Goal: Task Accomplishment & Management: Manage account settings

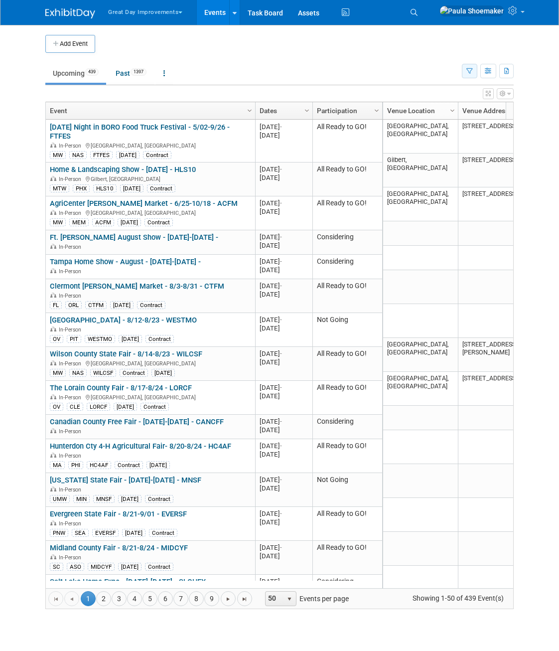
click at [469, 71] on icon "button" at bounding box center [470, 71] width 6 height 6
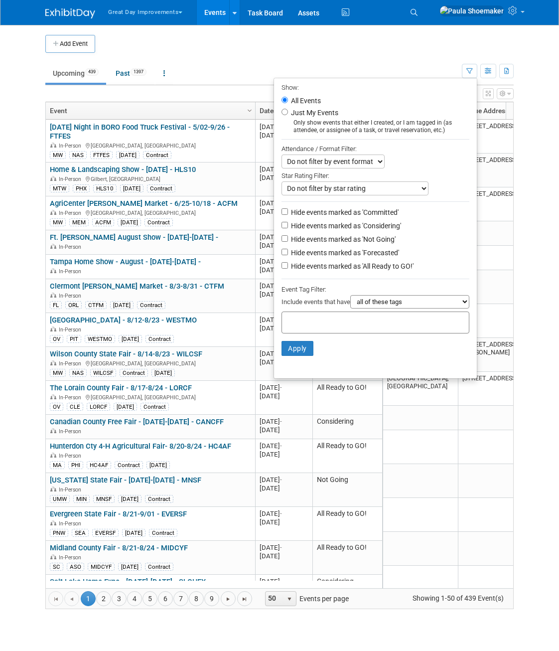
click at [390, 324] on div at bounding box center [376, 323] width 188 height 22
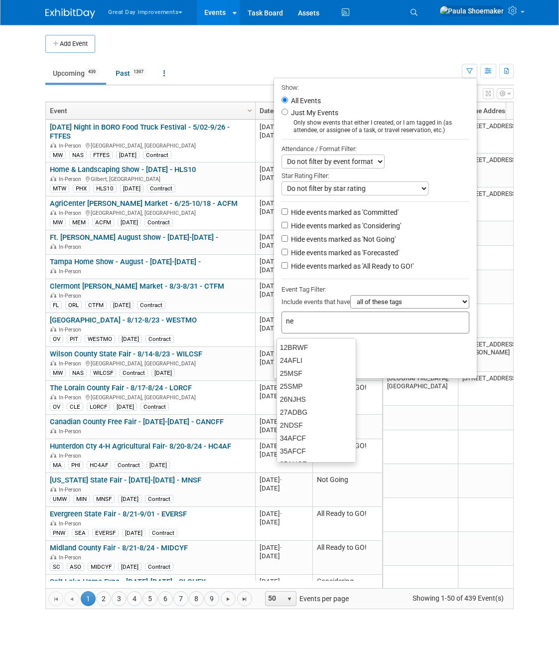
type input "new"
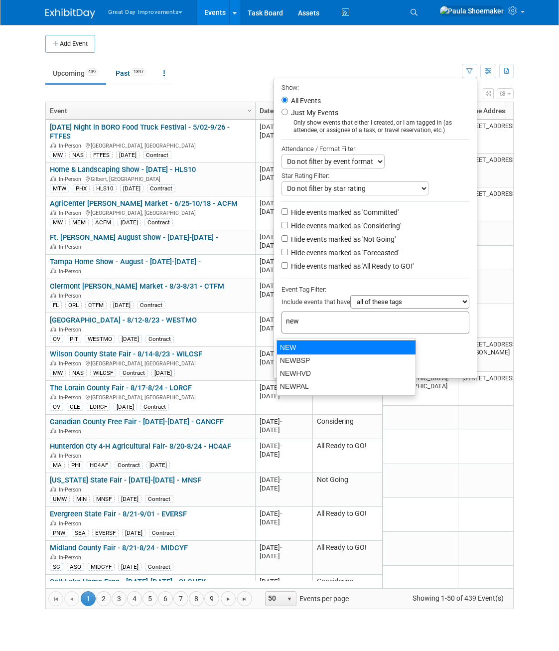
click at [322, 346] on div "NEW" at bounding box center [347, 348] width 140 height 14
type input "NEW"
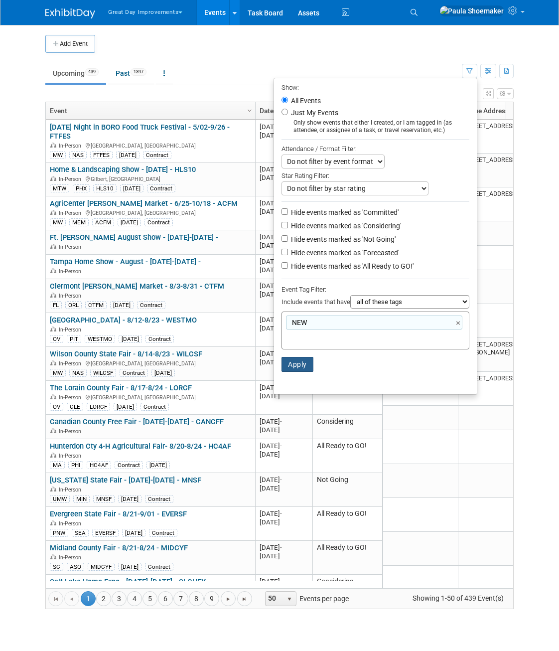
click at [303, 369] on button "Apply" at bounding box center [298, 364] width 32 height 15
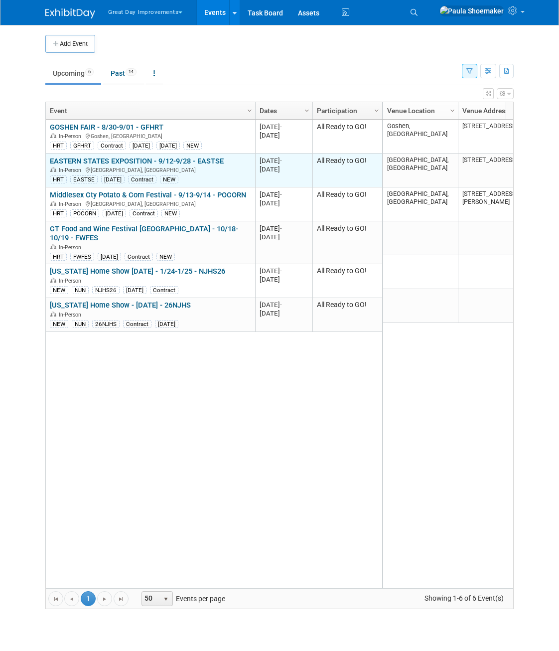
click at [87, 162] on link "EASTERN STATES EXPOSITION - 9/12-9/28 - EASTSE" at bounding box center [137, 161] width 174 height 9
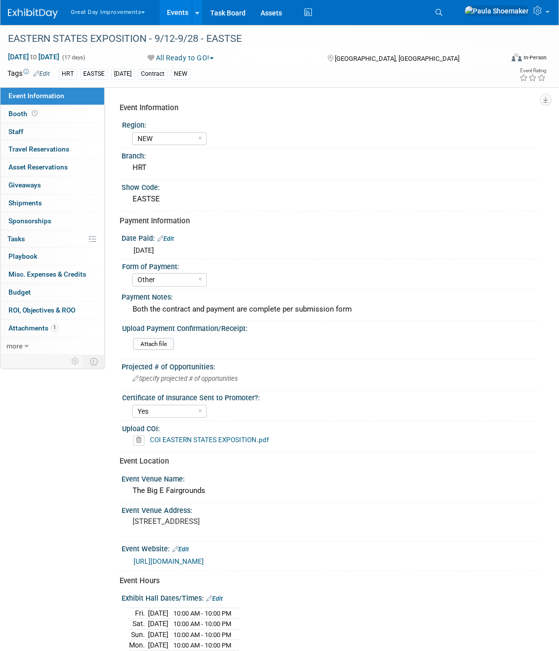
select select "NEW"
select select "Other"
select select "Yes"
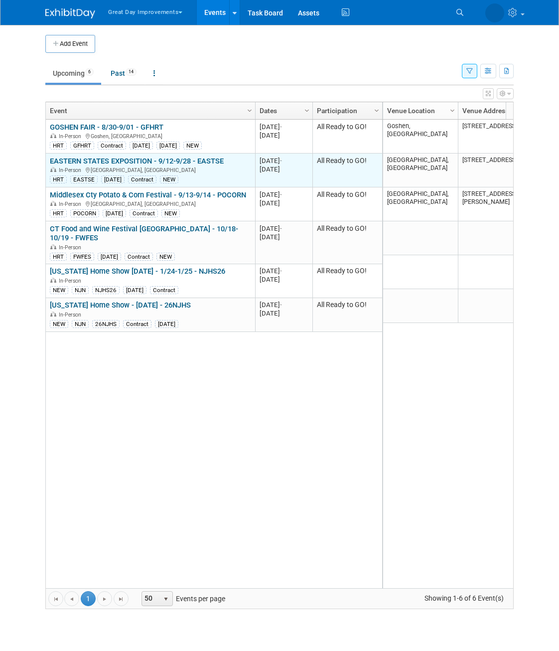
click at [103, 162] on link "EASTERN STATES EXPOSITION - 9/12-9/28 - EASTSE" at bounding box center [137, 161] width 174 height 9
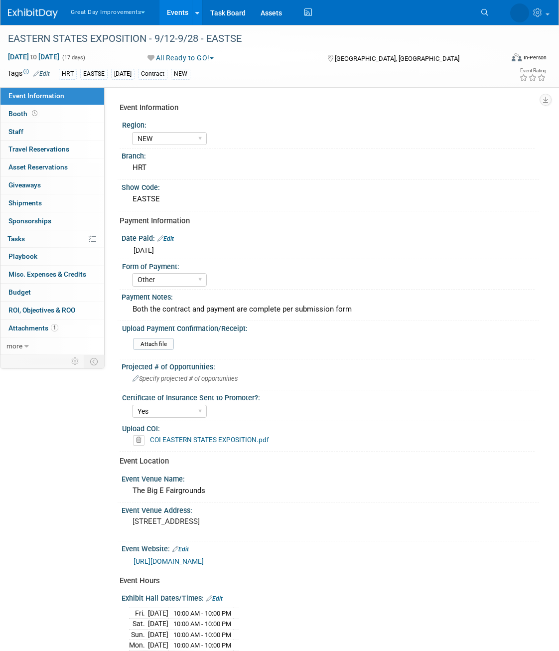
select select "NEW"
select select "Other"
select select "Yes"
click at [30, 329] on span "Attachments 1" at bounding box center [33, 328] width 50 height 8
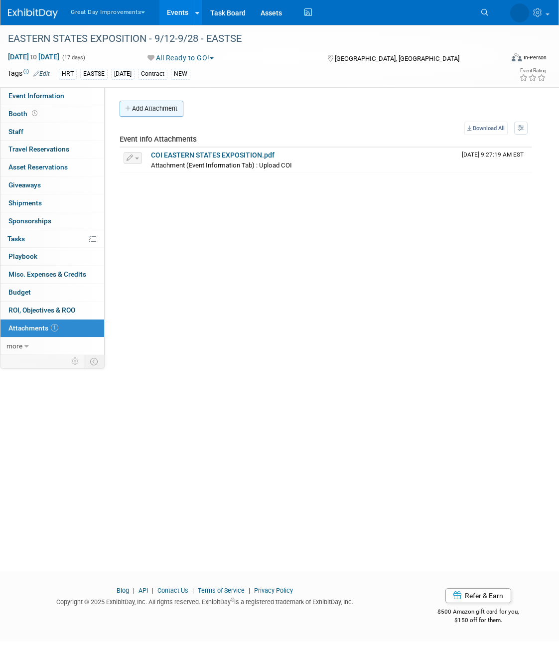
click at [149, 105] on button "Add Attachment" at bounding box center [152, 109] width 64 height 16
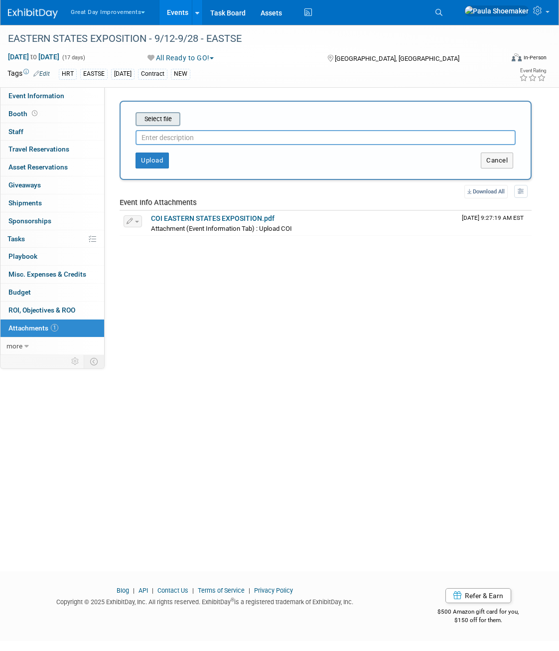
click at [166, 121] on input "file" at bounding box center [120, 119] width 119 height 12
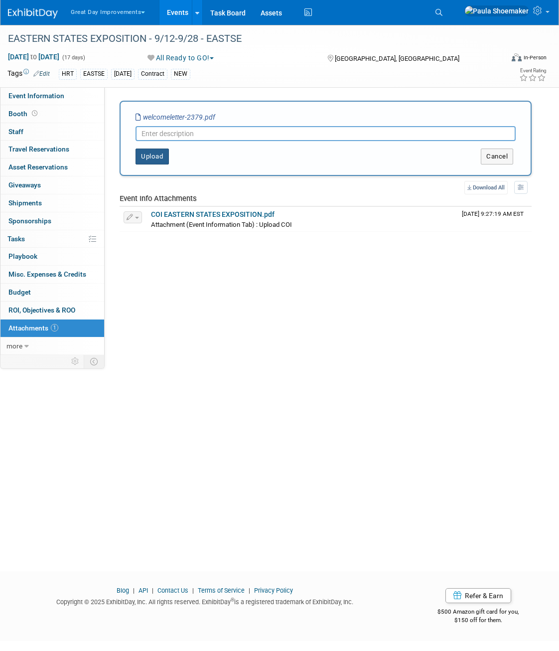
click at [157, 156] on button "Upload" at bounding box center [152, 157] width 33 height 16
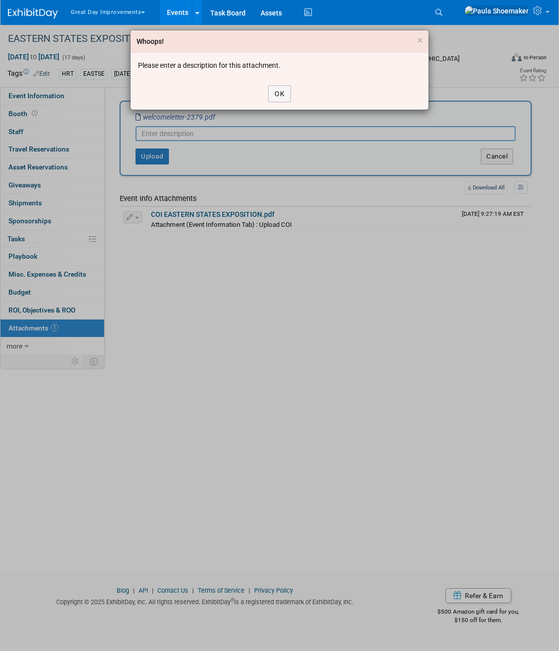
click at [224, 131] on div "Whoops! × Please enter a description for this attachment. OK" at bounding box center [279, 325] width 559 height 651
click at [276, 92] on button "OK" at bounding box center [279, 93] width 23 height 17
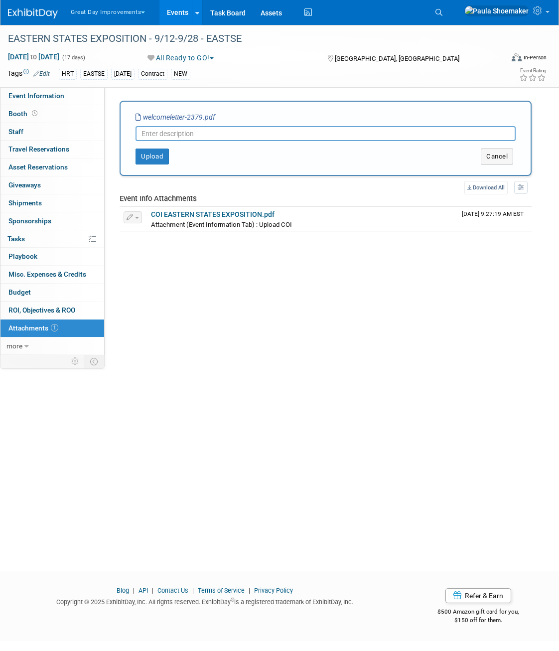
click at [216, 132] on input "text" at bounding box center [326, 133] width 380 height 15
type input "Welcome Letter"
click at [150, 160] on button "Upload" at bounding box center [152, 157] width 33 height 16
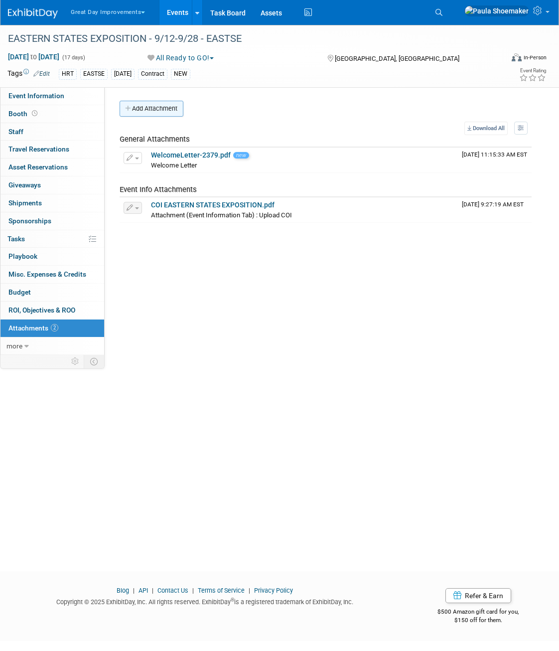
click at [144, 110] on button "Add Attachment" at bounding box center [152, 109] width 64 height 16
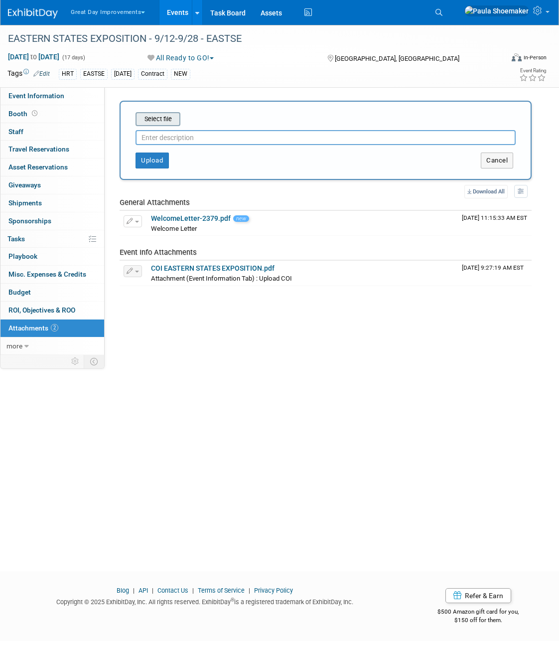
click at [162, 118] on input "file" at bounding box center [120, 119] width 119 height 12
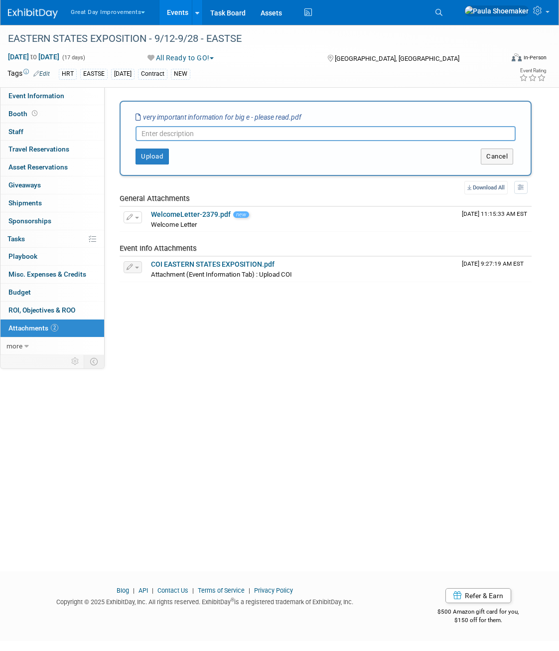
click at [203, 131] on input "text" at bounding box center [326, 133] width 380 height 15
click at [163, 157] on button "Upload" at bounding box center [152, 157] width 33 height 16
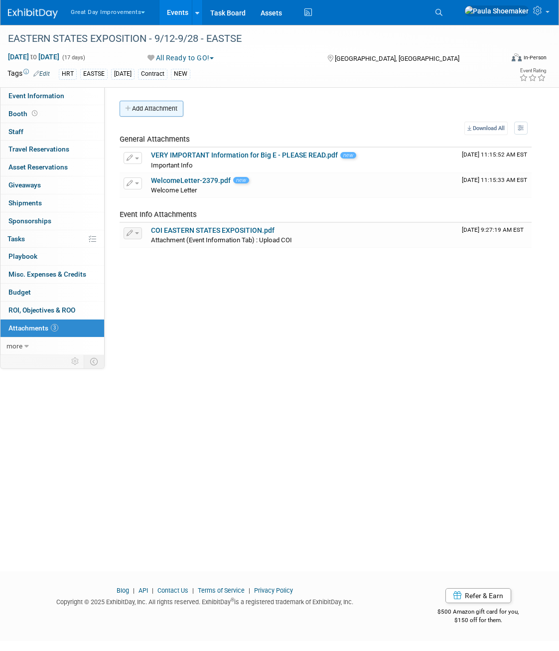
click at [166, 107] on button "Add Attachment" at bounding box center [152, 109] width 64 height 16
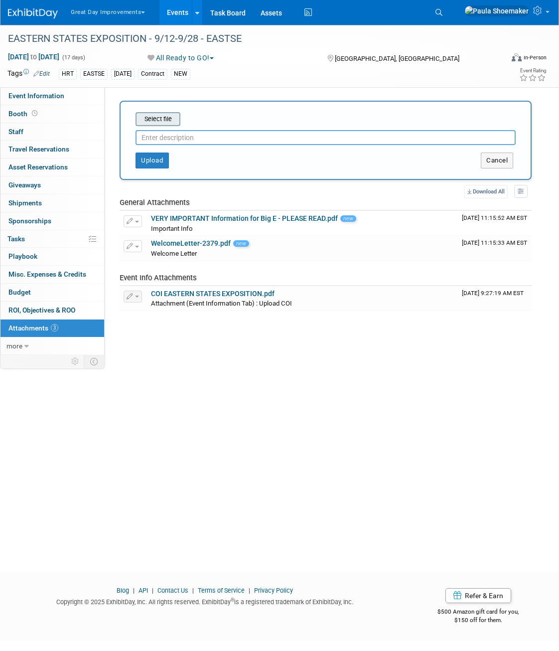
click at [169, 120] on input "file" at bounding box center [120, 119] width 119 height 12
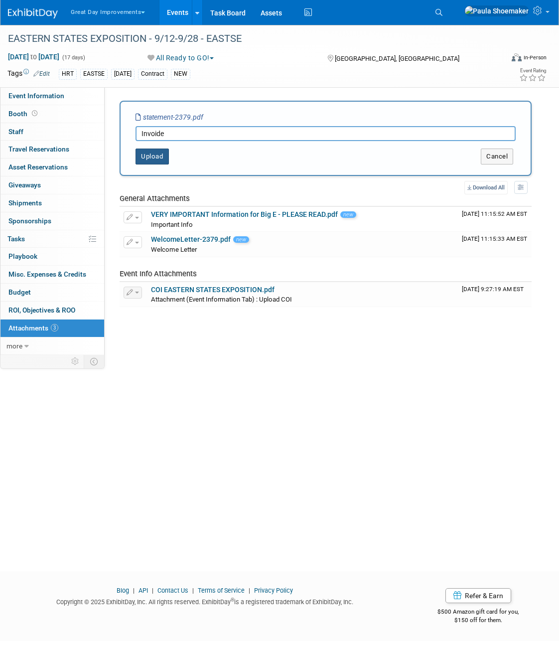
type input "Invoide"
click at [158, 156] on button "Upload" at bounding box center [152, 157] width 33 height 16
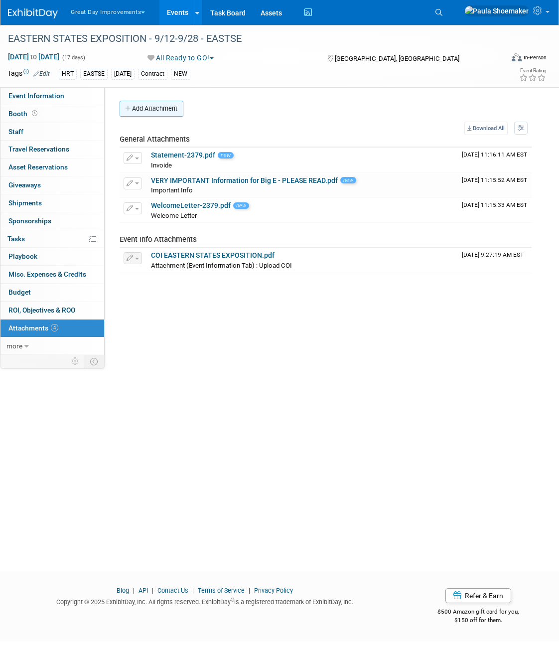
click at [164, 110] on button "Add Attachment" at bounding box center [152, 109] width 64 height 16
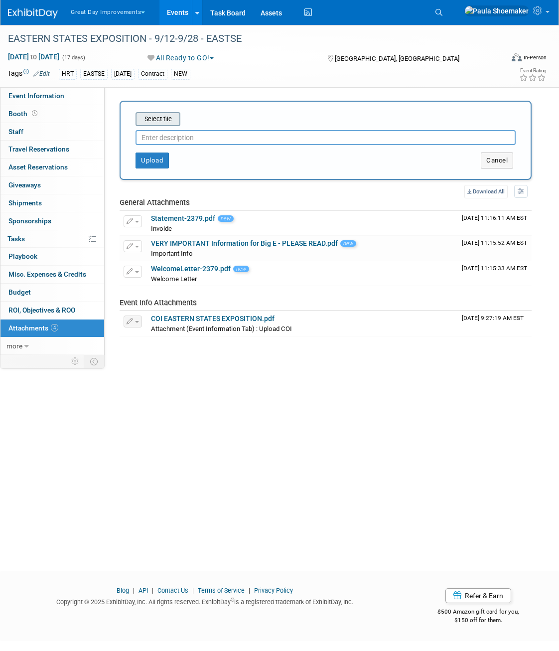
click at [152, 118] on input "file" at bounding box center [120, 119] width 119 height 12
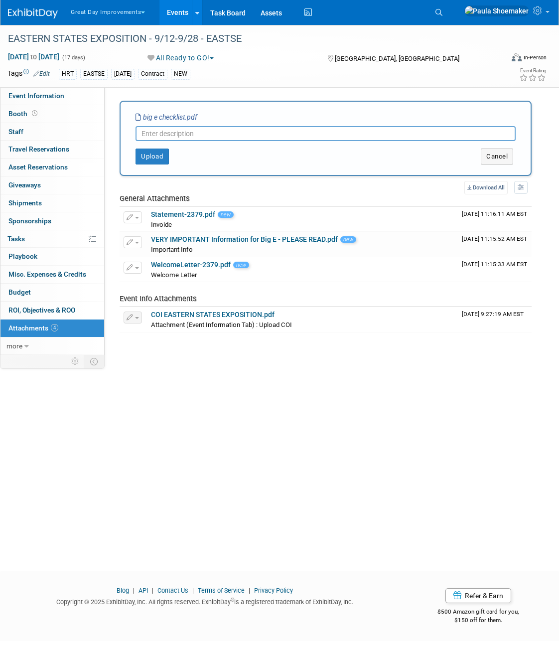
click at [284, 134] on input "text" at bounding box center [326, 133] width 380 height 15
type input "The Big E Checklist"
click at [147, 159] on button "Upload" at bounding box center [152, 157] width 33 height 16
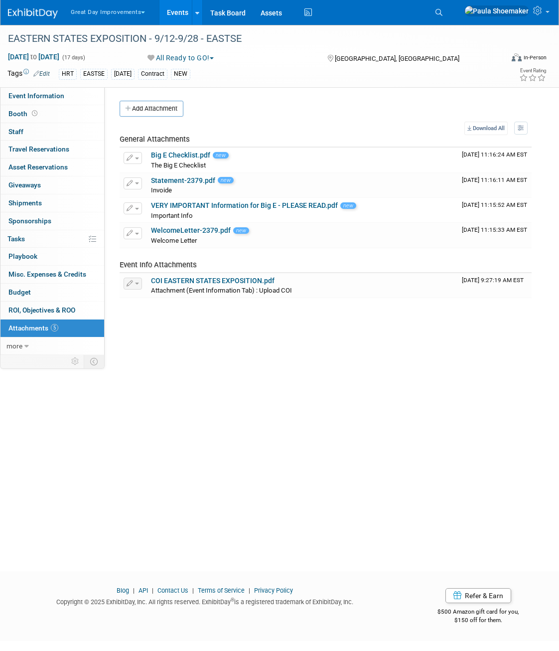
drag, startPoint x: 249, startPoint y: 434, endPoint x: 201, endPoint y: 413, distance: 52.3
click at [249, 433] on div "EASTERN STATES EXPOSITION - 9/12-9/28 - EASTSE [DATE] to [DATE] (17 days) [DATE…" at bounding box center [279, 289] width 559 height 529
click at [18, 116] on span "Booth" at bounding box center [23, 114] width 31 height 8
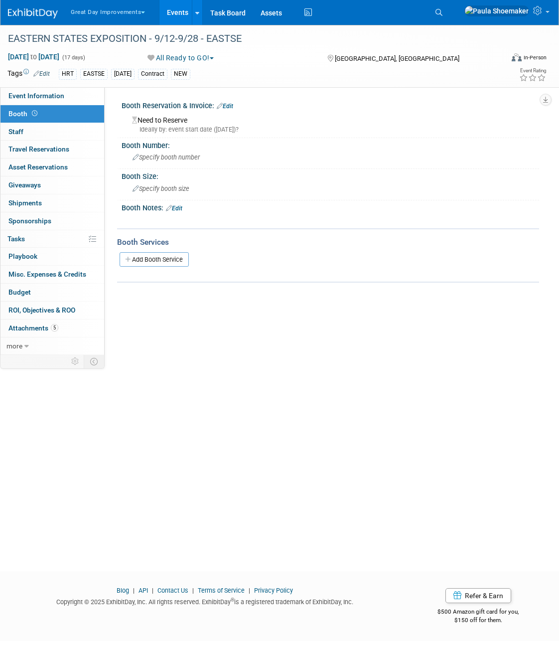
click at [231, 104] on link "Edit" at bounding box center [225, 106] width 16 height 7
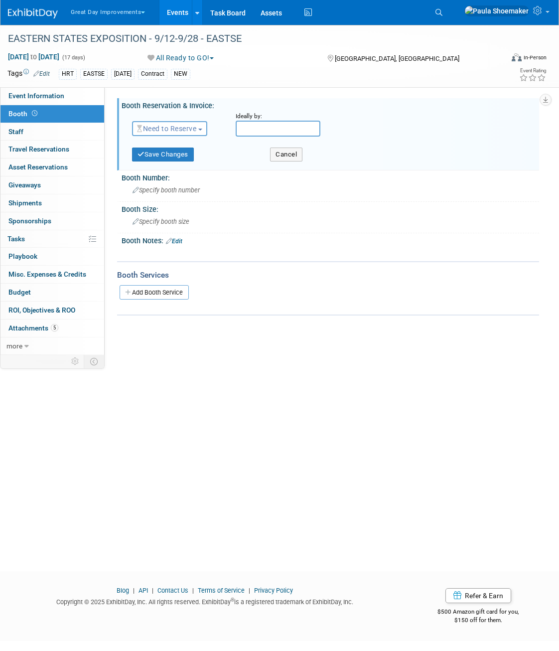
click at [196, 128] on span "Need to Reserve" at bounding box center [166, 129] width 59 height 8
click at [156, 157] on link "Reserved" at bounding box center [186, 160] width 107 height 14
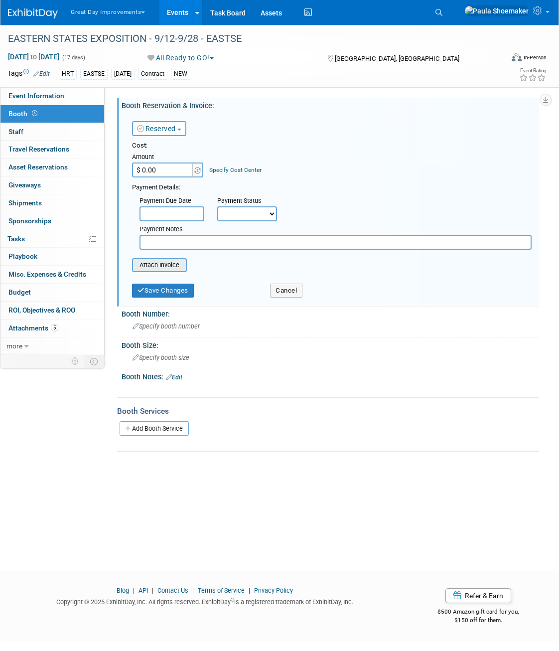
click at [159, 267] on input "file" at bounding box center [126, 265] width 119 height 12
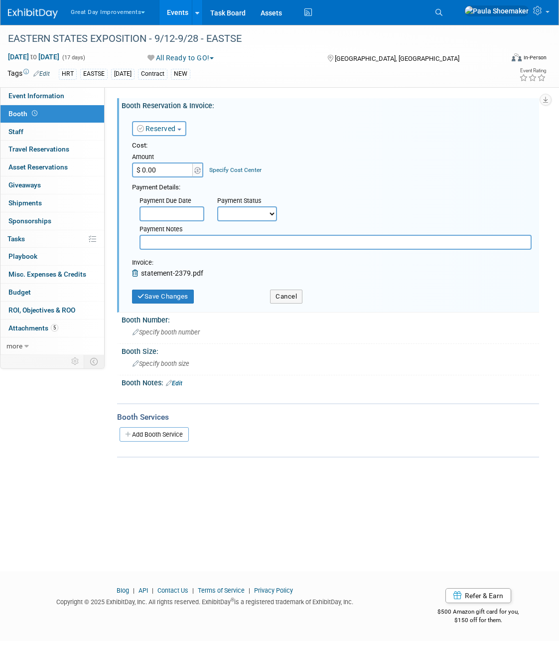
click at [172, 172] on input "$ 0.00" at bounding box center [163, 170] width 62 height 15
click at [165, 162] on div "Amount" at bounding box center [168, 158] width 72 height 10
type input "$ 5,355.00"
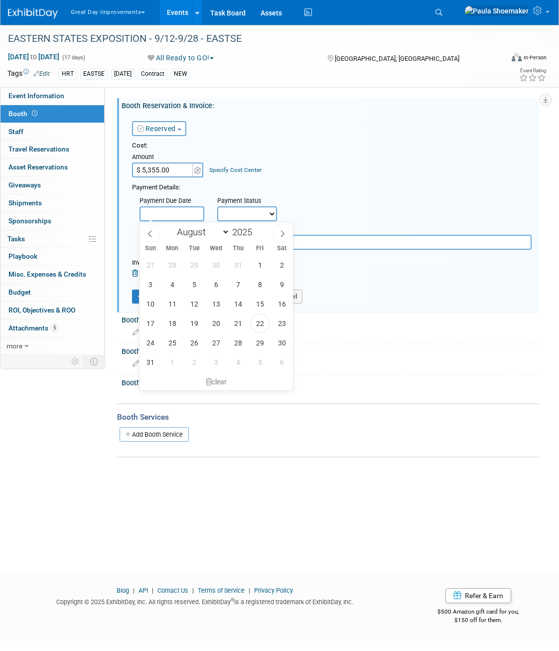
click at [197, 213] on input "text" at bounding box center [172, 213] width 65 height 15
click at [149, 235] on icon at bounding box center [150, 233] width 7 height 7
select select "6"
click at [195, 266] on span "1" at bounding box center [193, 264] width 19 height 19
type input "[DATE]"
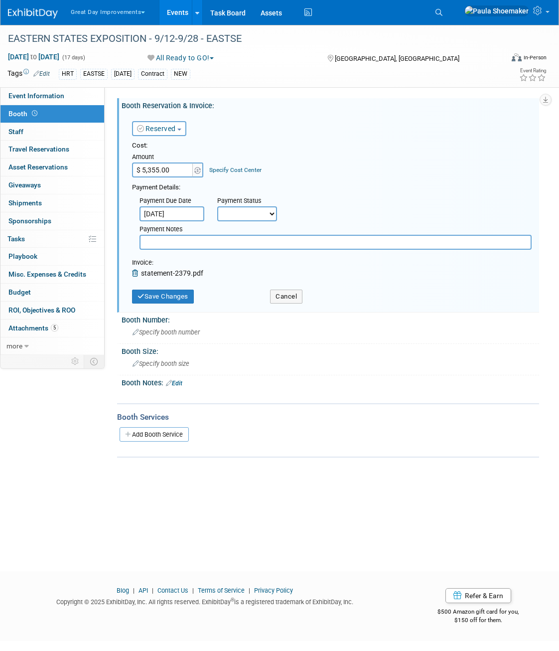
click at [272, 214] on select "Not Paid Yet Partially Paid Paid in Full" at bounding box center [247, 213] width 60 height 15
select select "1"
click at [217, 206] on select "Not Paid Yet Partially Paid Paid in Full" at bounding box center [247, 213] width 60 height 15
click at [178, 298] on button "Save Changes" at bounding box center [163, 297] width 62 height 14
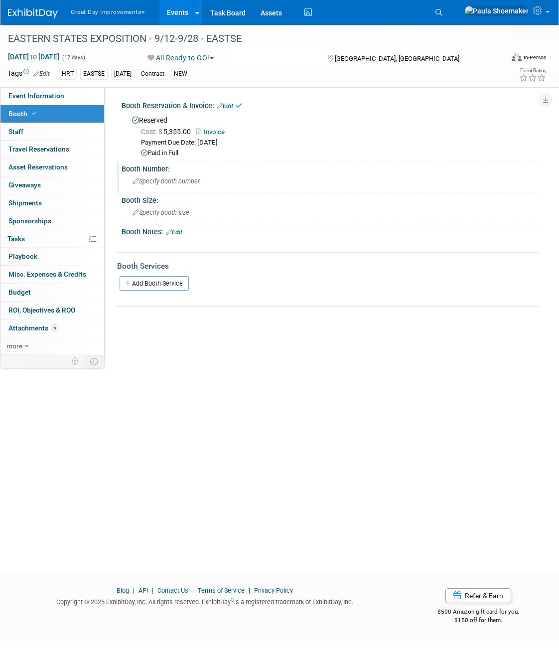
click at [152, 181] on span "Specify booth number" at bounding box center [166, 181] width 67 height 7
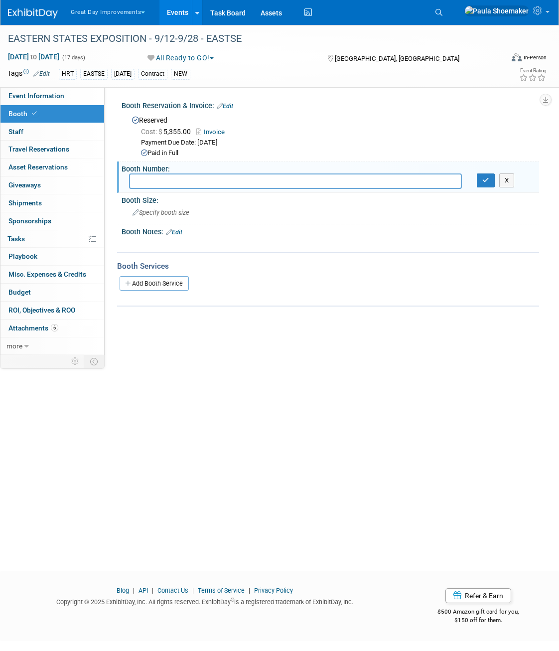
click at [195, 180] on input "text" at bounding box center [295, 181] width 333 height 15
type input "9932 (W13 Better Living Center)"
click at [163, 211] on span "Specify booth size" at bounding box center [161, 212] width 57 height 7
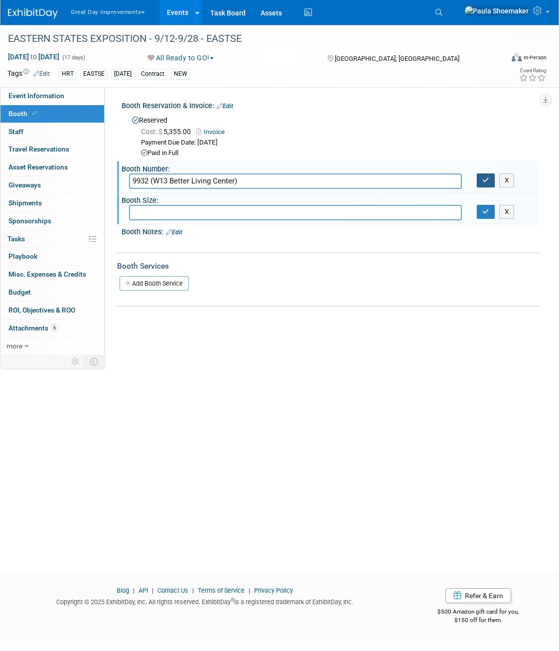
click at [492, 183] on button "button" at bounding box center [486, 181] width 18 height 14
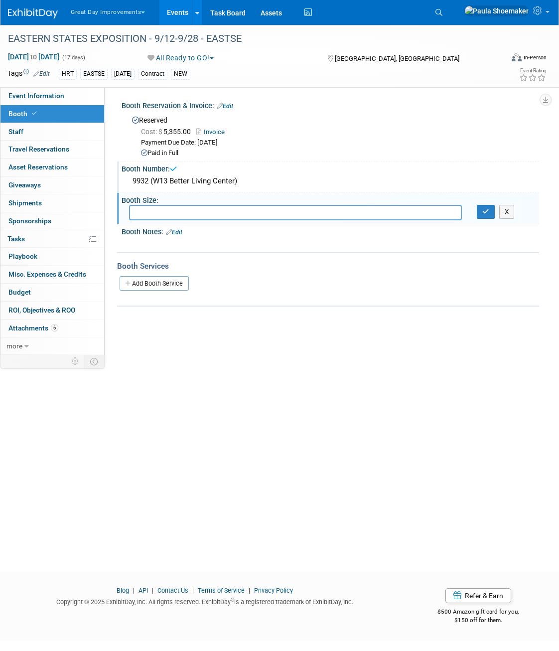
click at [320, 211] on input "text" at bounding box center [295, 212] width 333 height 15
type input "17 x 15"
click at [489, 211] on icon "button" at bounding box center [486, 211] width 7 height 6
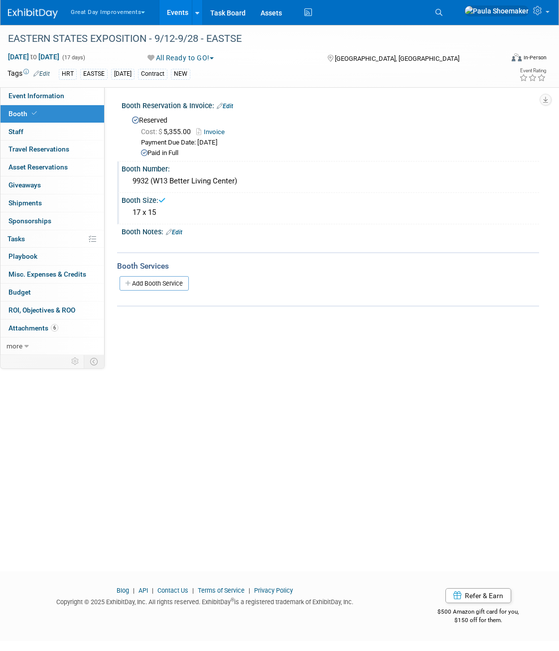
click at [143, 181] on div "9932 (W13 Better Living Center)" at bounding box center [330, 181] width 403 height 15
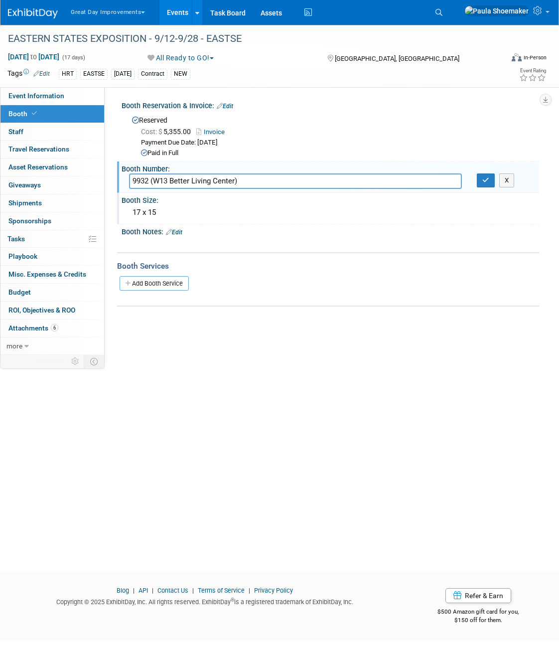
drag, startPoint x: 270, startPoint y: 181, endPoint x: 104, endPoint y: 180, distance: 165.6
click at [104, 180] on div "Event Information Event Info Booth Booth 0 Staff 0 Staff 0 Travel Reservations …" at bounding box center [279, 190] width 559 height 330
type input "Booth Space # W13 (Better Living Center) Space ID 9932"
click at [487, 180] on icon "button" at bounding box center [486, 180] width 7 height 6
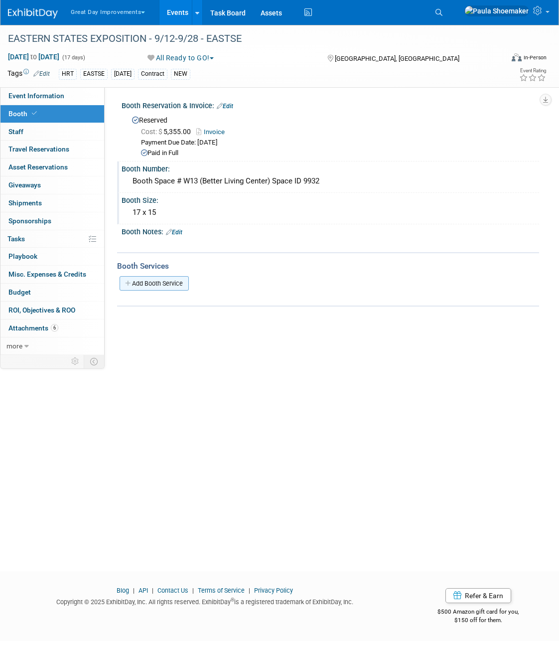
click at [127, 283] on icon at bounding box center [128, 283] width 7 height 6
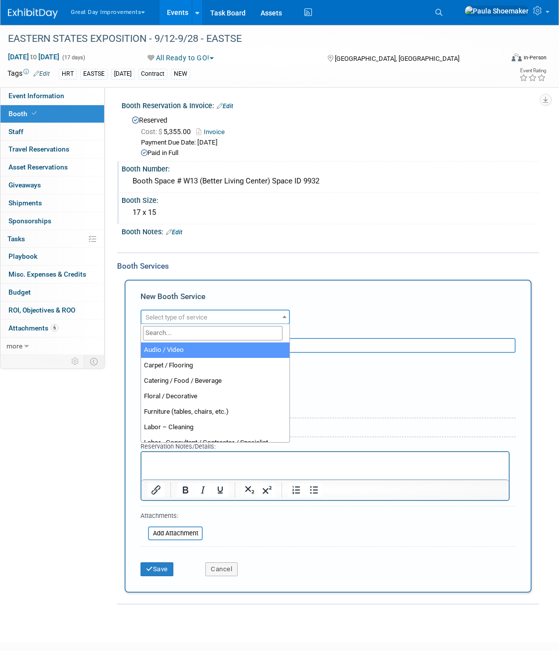
click at [284, 318] on span at bounding box center [285, 316] width 10 height 13
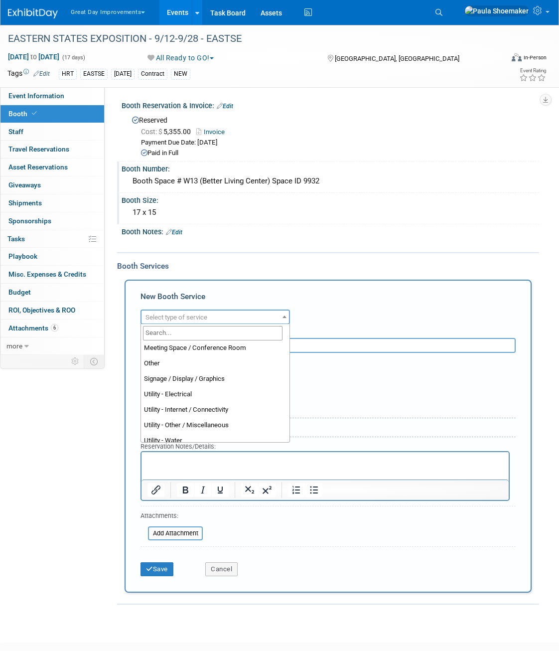
scroll to position [249, 0]
select select "8"
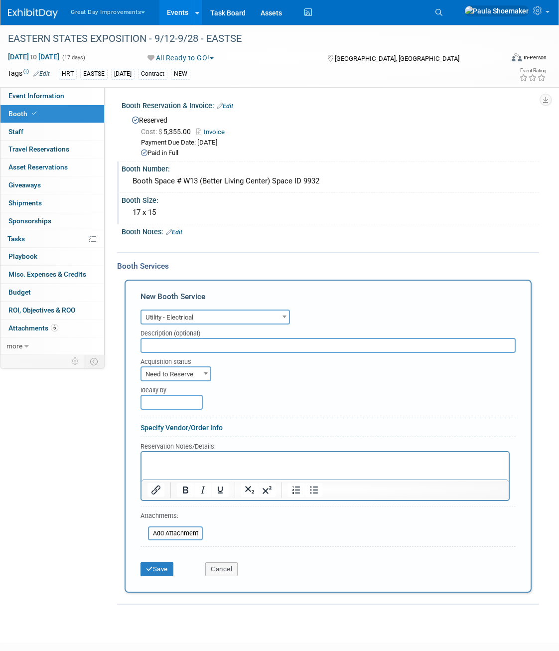
click at [183, 348] on input "text" at bounding box center [328, 345] width 375 height 15
click at [207, 375] on span at bounding box center [206, 373] width 10 height 13
select select "2"
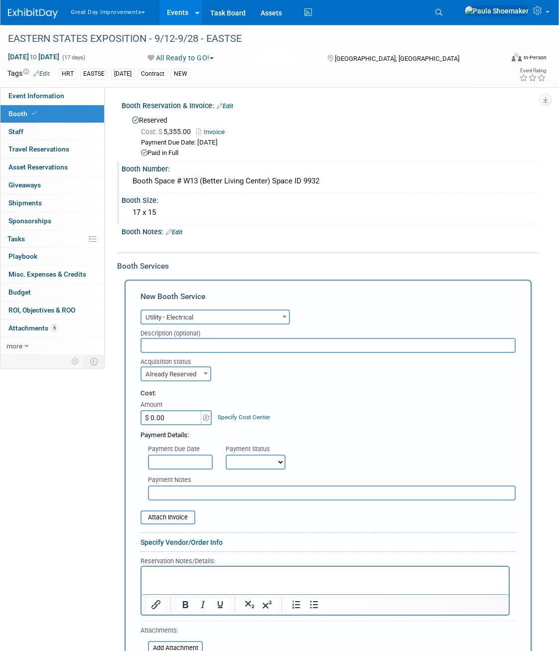
drag, startPoint x: 179, startPoint y: 418, endPoint x: 205, endPoint y: 403, distance: 30.6
click at [178, 417] on input "$ 0.00" at bounding box center [172, 417] width 62 height 15
type input "$ 200.00"
click at [308, 402] on div "Cost: Amount $ 200.00 Specify Cost Center Cost Center -- Not Specified --" at bounding box center [328, 407] width 375 height 36
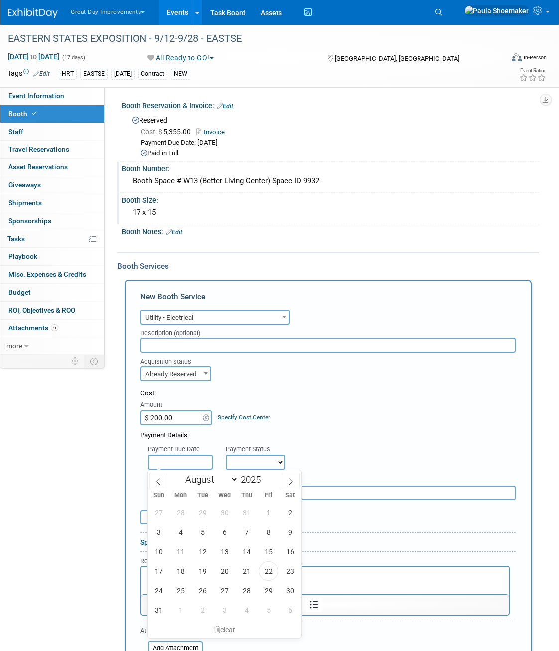
click at [195, 461] on input "text" at bounding box center [180, 462] width 65 height 15
click at [160, 483] on icon at bounding box center [158, 481] width 7 height 7
select select "6"
drag, startPoint x: 206, startPoint y: 510, endPoint x: 235, endPoint y: 488, distance: 36.3
click at [206, 509] on span "1" at bounding box center [202, 512] width 19 height 19
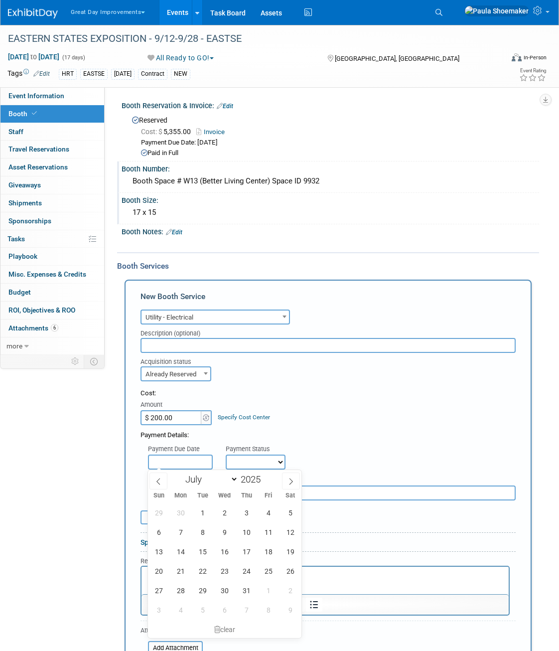
type input "[DATE]"
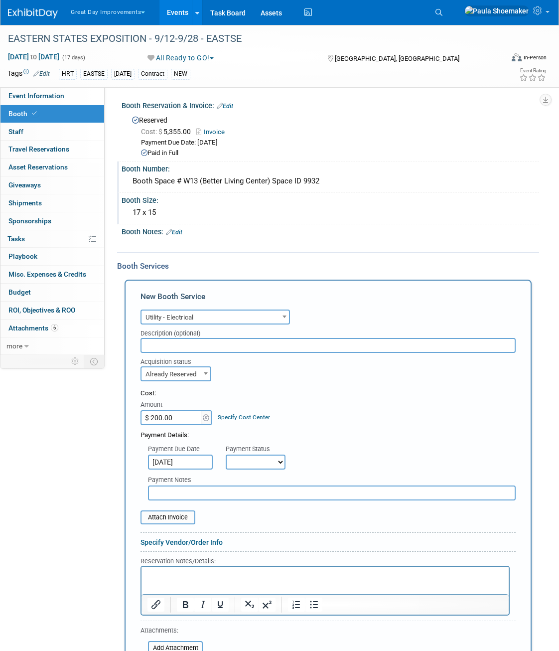
click at [280, 461] on select "Not Paid Yet Partially Paid Paid in Full" at bounding box center [256, 462] width 60 height 15
select select "1"
click at [226, 455] on select "Not Paid Yet Partially Paid Paid in Full" at bounding box center [256, 462] width 60 height 15
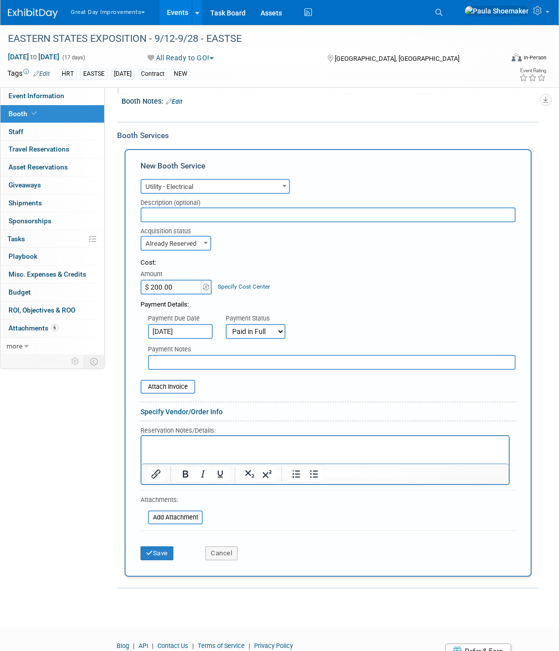
scroll to position [150, 0]
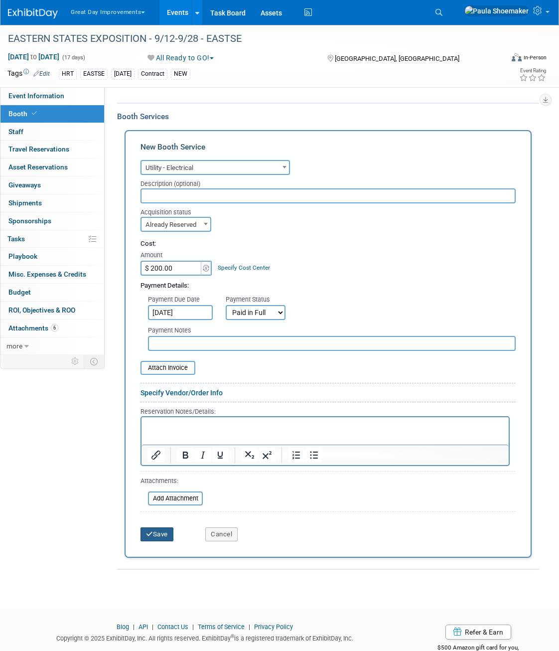
click at [161, 536] on button "Save" at bounding box center [157, 535] width 33 height 14
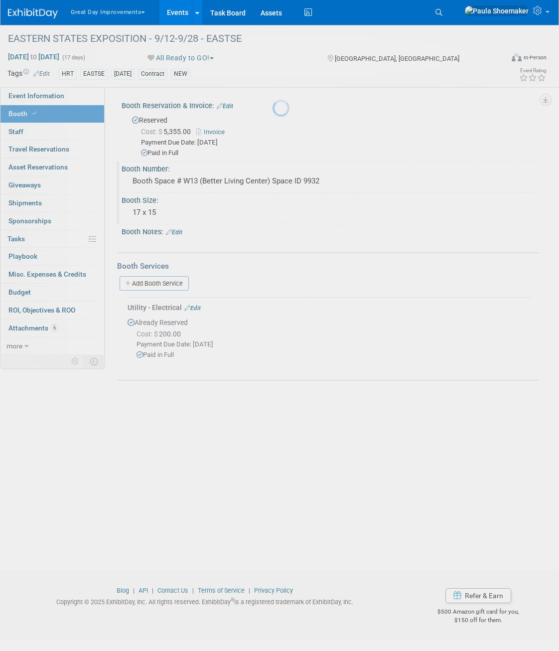
scroll to position [0, 0]
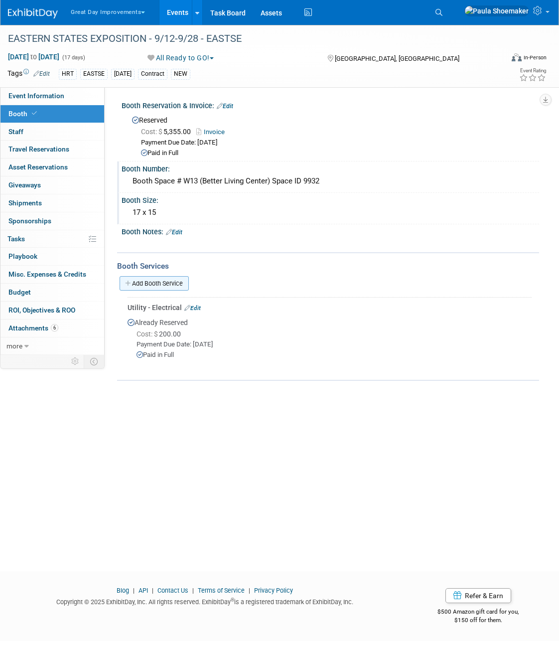
click at [133, 282] on link "Add Booth Service" at bounding box center [154, 283] width 69 height 14
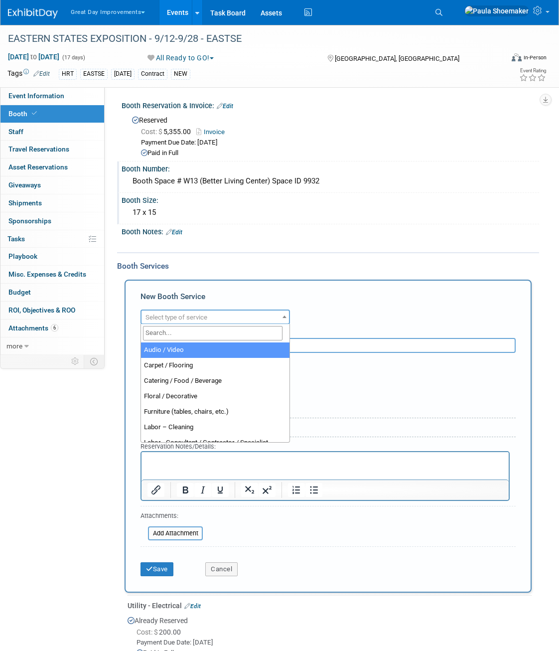
click at [286, 317] on b at bounding box center [285, 317] width 4 height 2
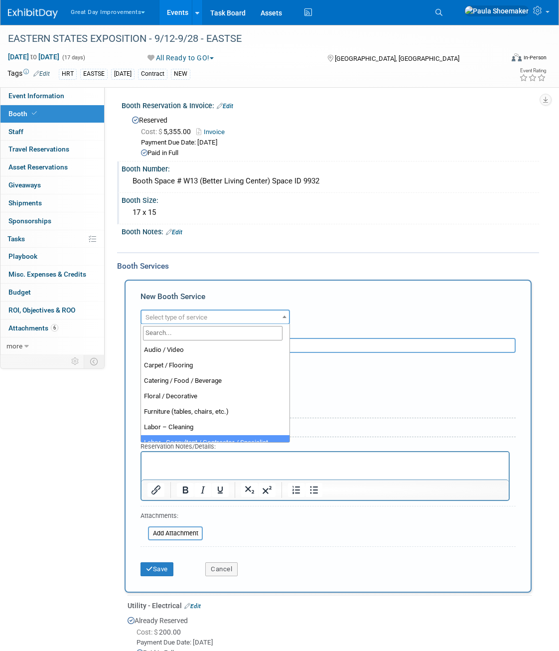
click at [313, 315] on div "Audio / Video Carpet / Flooring Catering / Food / Beverage Floral / Decorative …" at bounding box center [328, 315] width 375 height 17
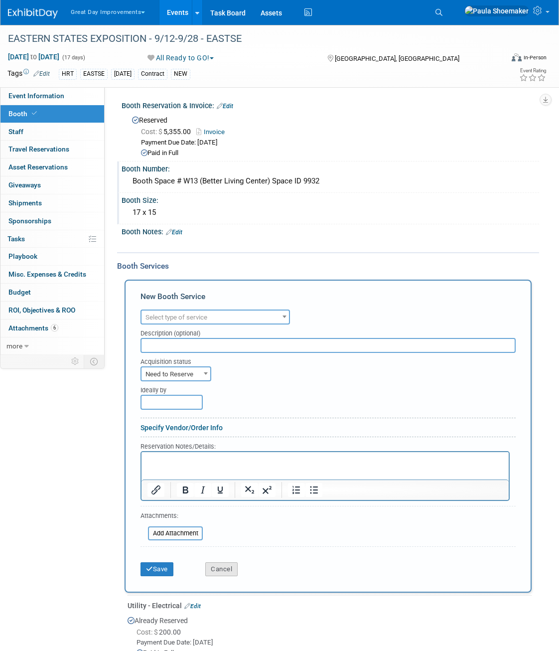
click at [226, 570] on button "Cancel" at bounding box center [221, 569] width 32 height 14
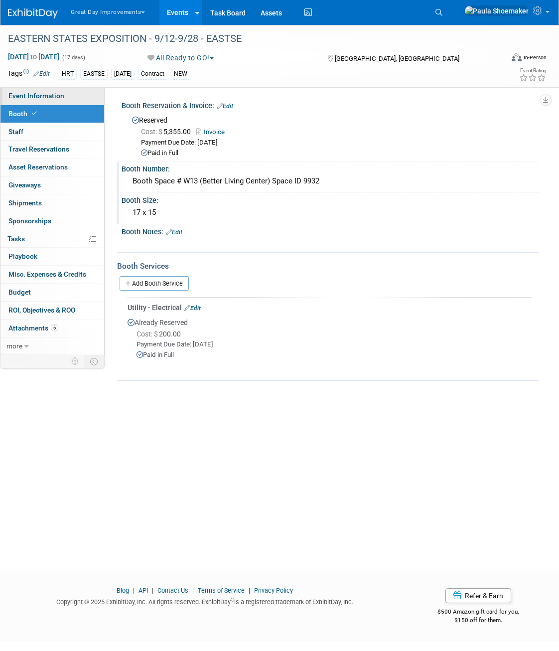
click at [23, 94] on span "Event Information" at bounding box center [36, 96] width 56 height 8
select select "NEW"
select select "Other"
select select "Yes"
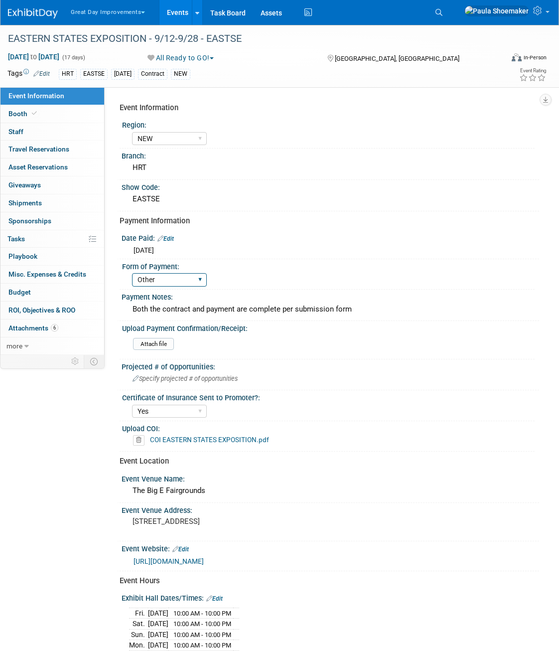
click at [202, 280] on select "Paid via CC Check Requested Pay at the Gate Other" at bounding box center [169, 279] width 75 height 13
select select "Paid via CC"
click at [132, 273] on select "Paid via CC Check Requested Pay at the Gate Other" at bounding box center [169, 279] width 75 height 13
click at [318, 441] on div "COI EASTERN STATES EXPOSITION.pdf" at bounding box center [332, 440] width 398 height 10
click at [157, 344] on input "file" at bounding box center [106, 344] width 136 height 11
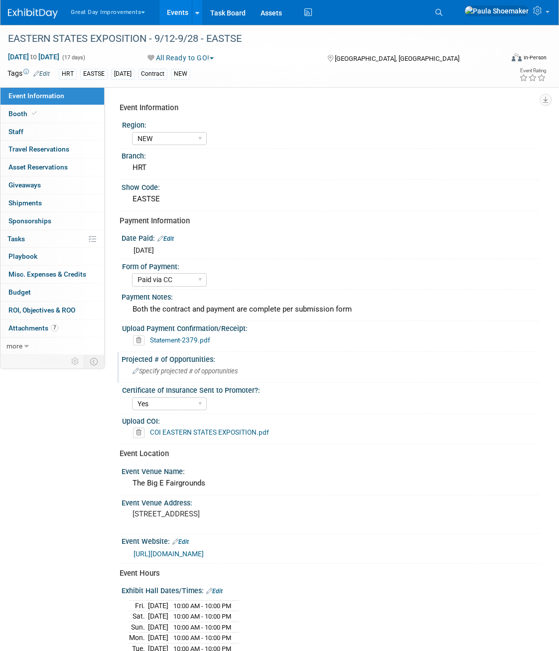
click at [232, 370] on span "Specify projected # of opportunities" at bounding box center [185, 371] width 105 height 7
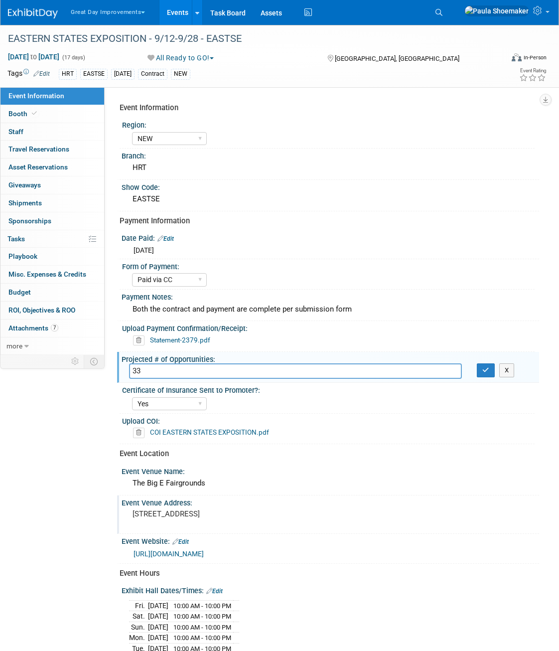
type input "33"
click at [385, 507] on div "Event Venue Address:" at bounding box center [331, 502] width 418 height 12
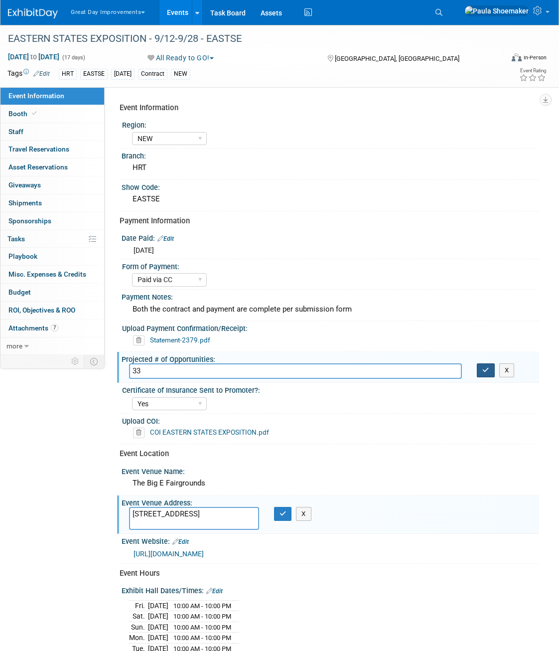
click at [486, 370] on icon "button" at bounding box center [486, 370] width 7 height 6
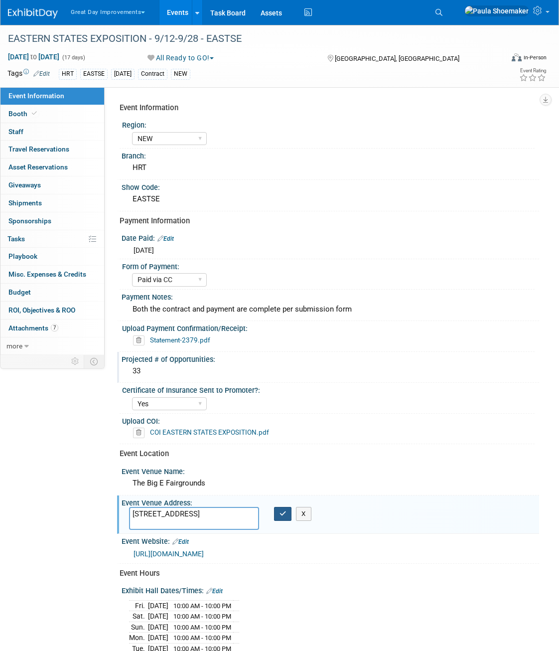
click at [278, 514] on button "button" at bounding box center [283, 514] width 18 height 14
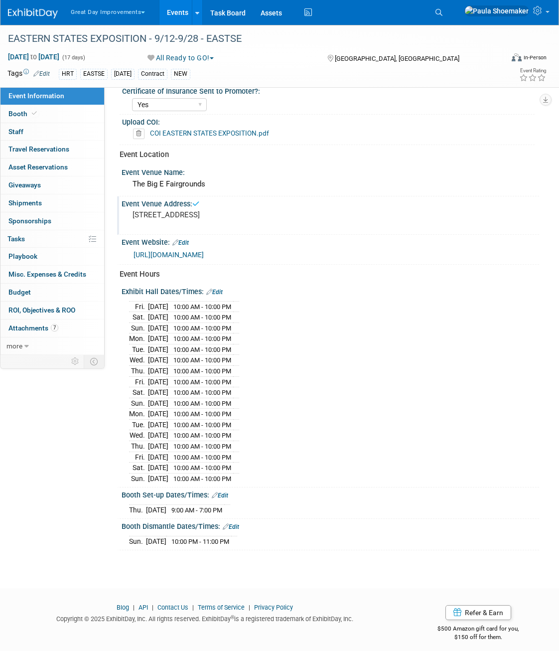
scroll to position [301, 0]
